Goal: Find specific page/section: Find specific page/section

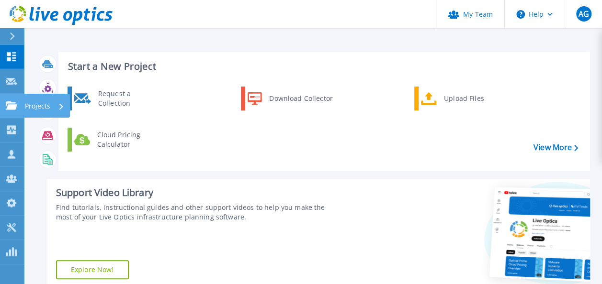
click at [19, 102] on link "Projects Projects" at bounding box center [12, 106] width 24 height 24
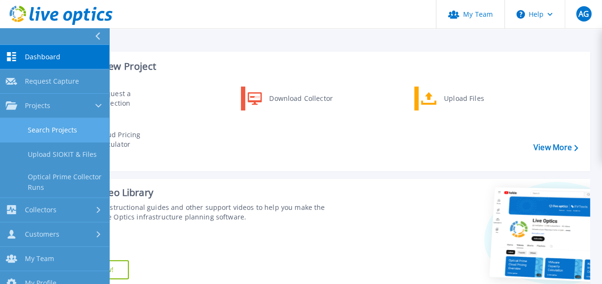
click at [59, 130] on link "Search Projects" at bounding box center [54, 130] width 109 height 24
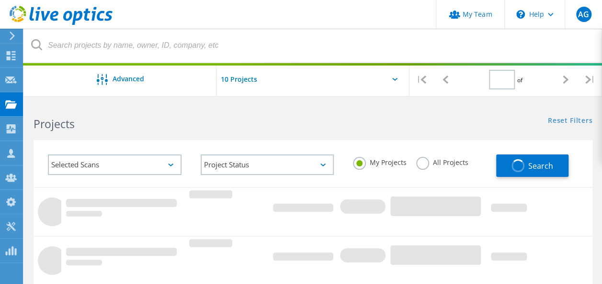
type input "1"
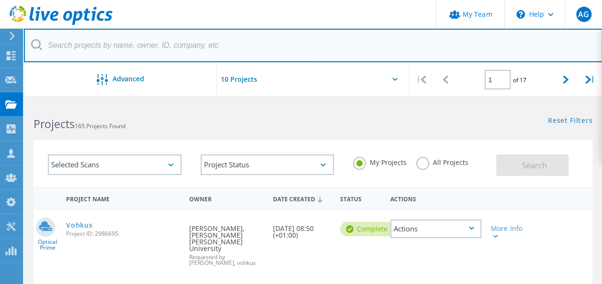
click at [141, 48] on input "text" at bounding box center [313, 46] width 578 height 34
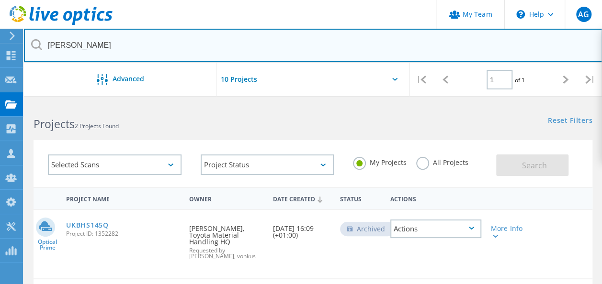
click at [78, 46] on input "hunt" at bounding box center [313, 46] width 578 height 34
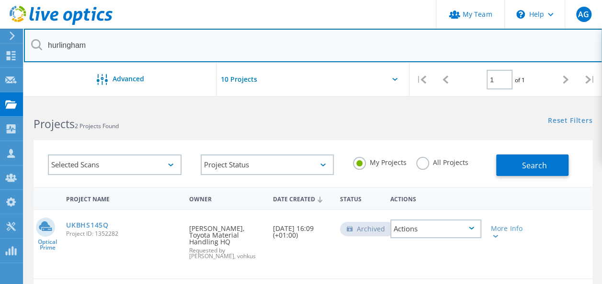
type input "hurlingham"
